Goal: Information Seeking & Learning: Learn about a topic

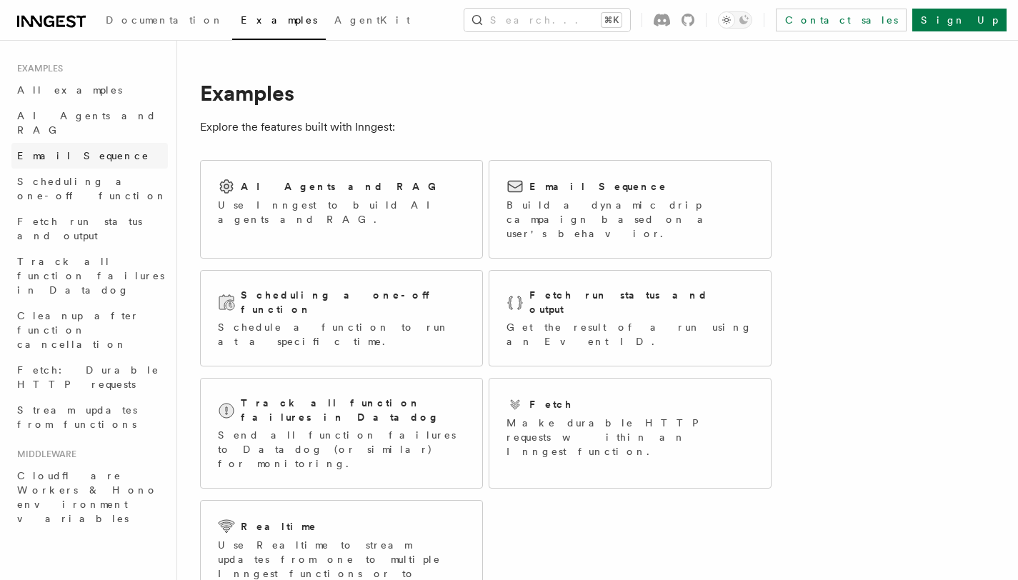
click at [81, 149] on link "Email Sequence" at bounding box center [89, 156] width 156 height 26
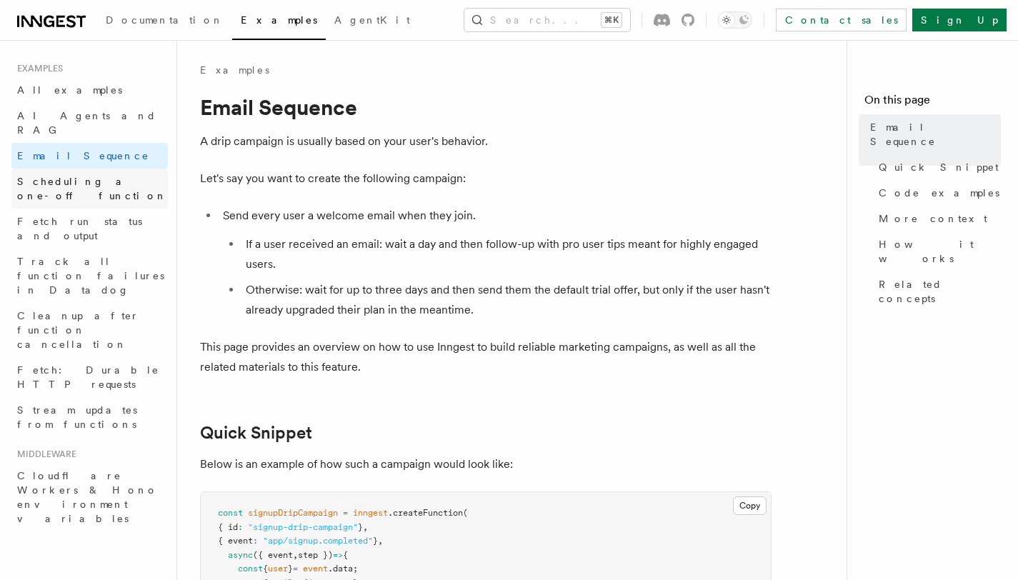
click at [79, 176] on span "Scheduling a one-off function" at bounding box center [92, 189] width 150 height 26
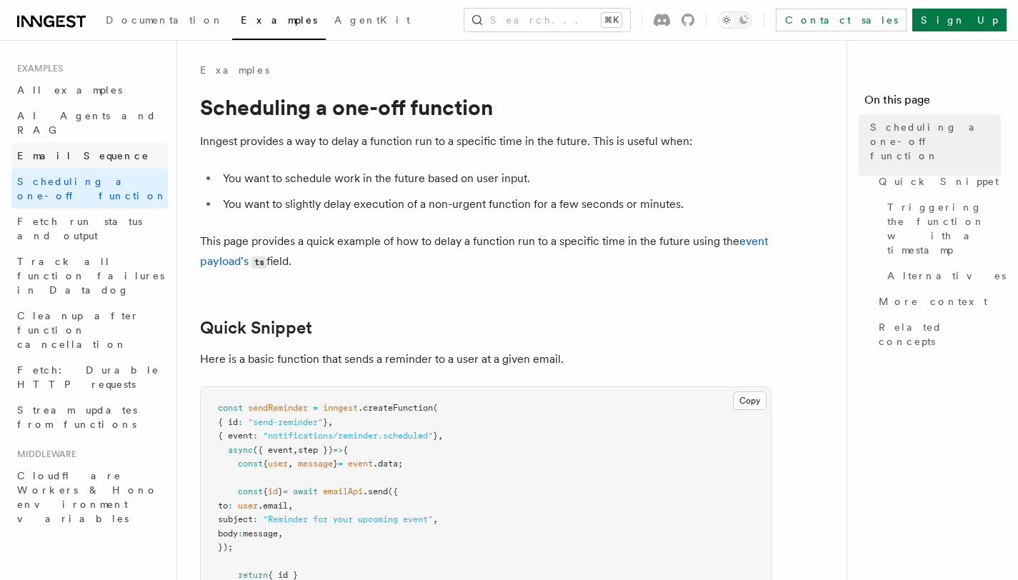
click at [66, 149] on span "Email Sequence" at bounding box center [83, 156] width 132 height 14
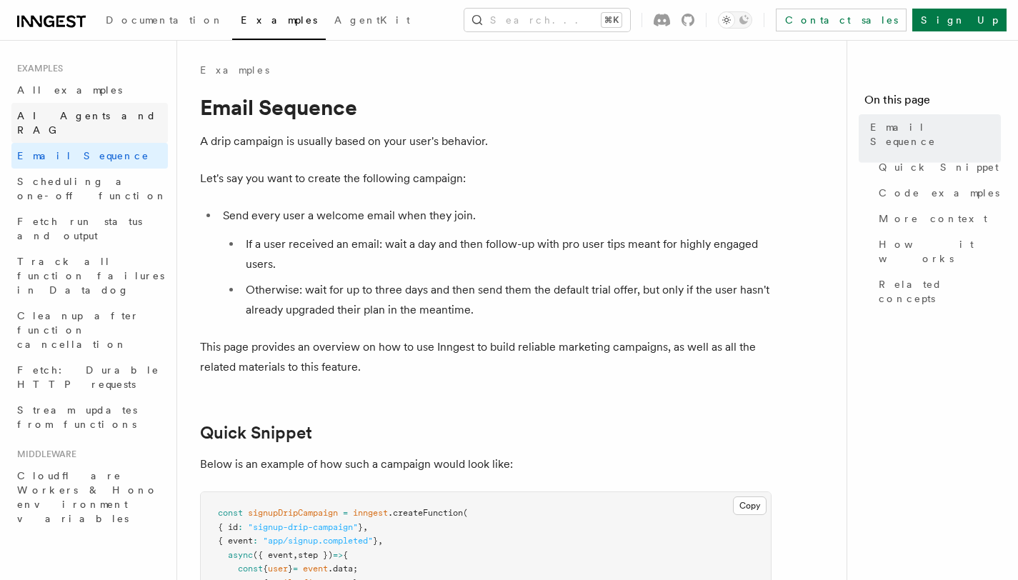
click at [58, 110] on span "AI Agents and RAG" at bounding box center [86, 123] width 139 height 26
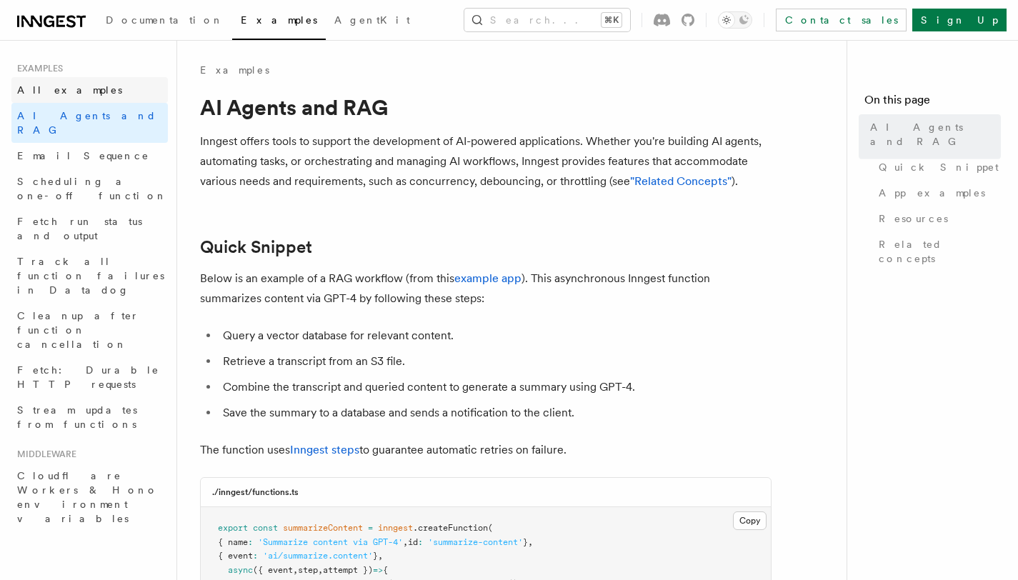
click at [53, 83] on span "All examples" at bounding box center [69, 90] width 105 height 14
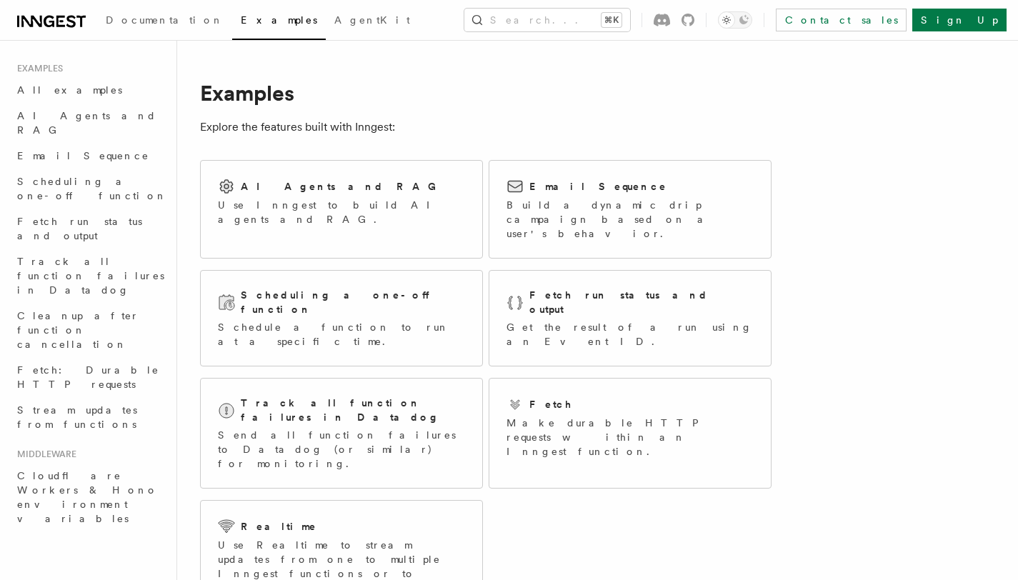
click at [53, 33] on div "Documentation Examples AgentKit Search... ⌘K Contact sales Sign Up" at bounding box center [509, 20] width 1018 height 40
click at [57, 24] on icon at bounding box center [60, 21] width 9 height 11
